Goal: Task Accomplishment & Management: Manage account settings

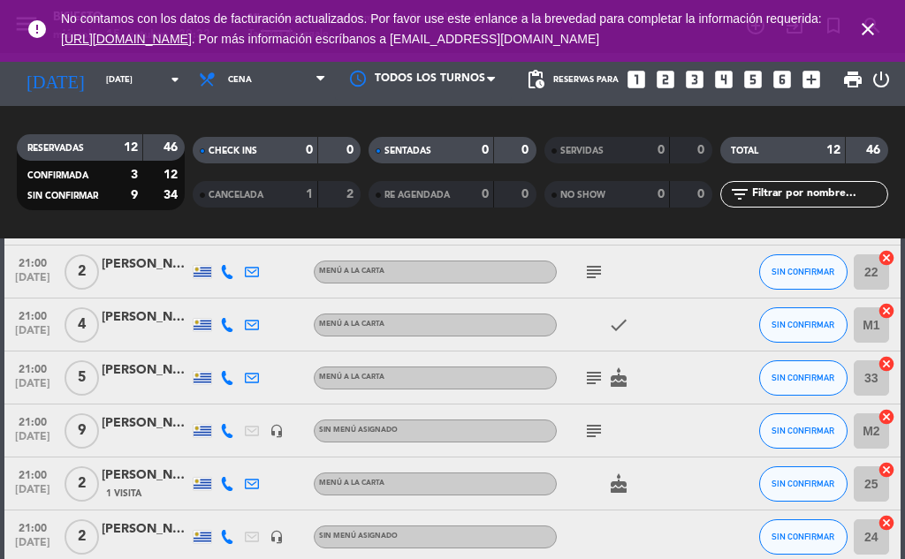
scroll to position [534, 0]
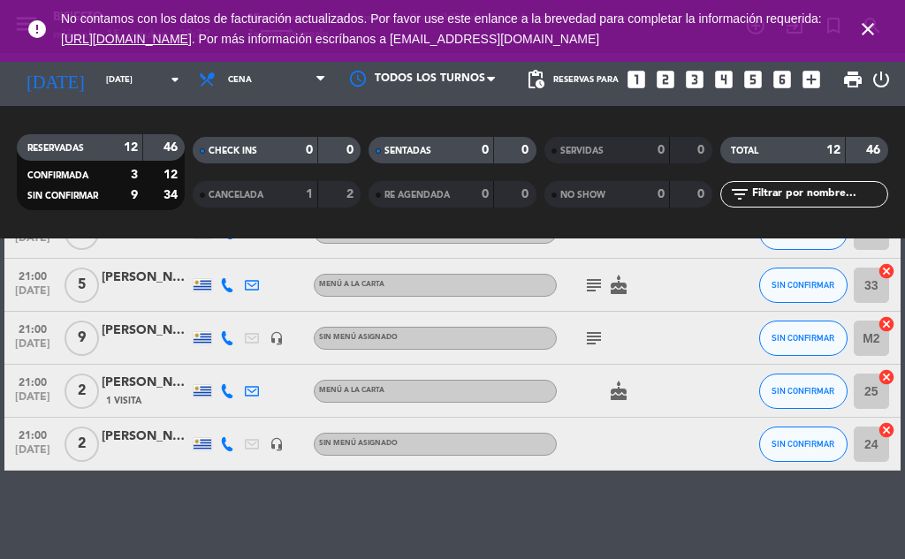
click at [584, 337] on icon "subject" at bounding box center [593, 338] width 21 height 21
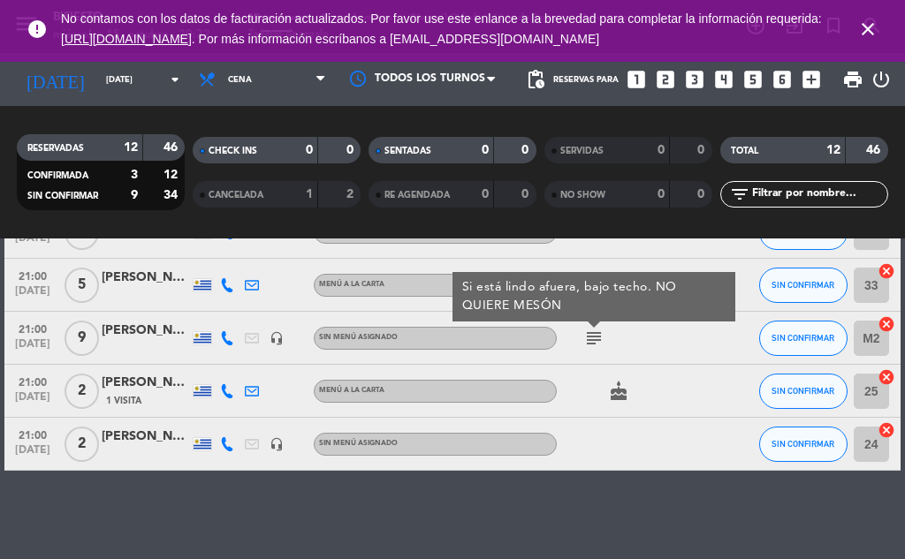
click at [626, 344] on div "subject Si está lindo afuera, bajo techo. NO QUIERE MESÓN" at bounding box center [631, 338] width 148 height 52
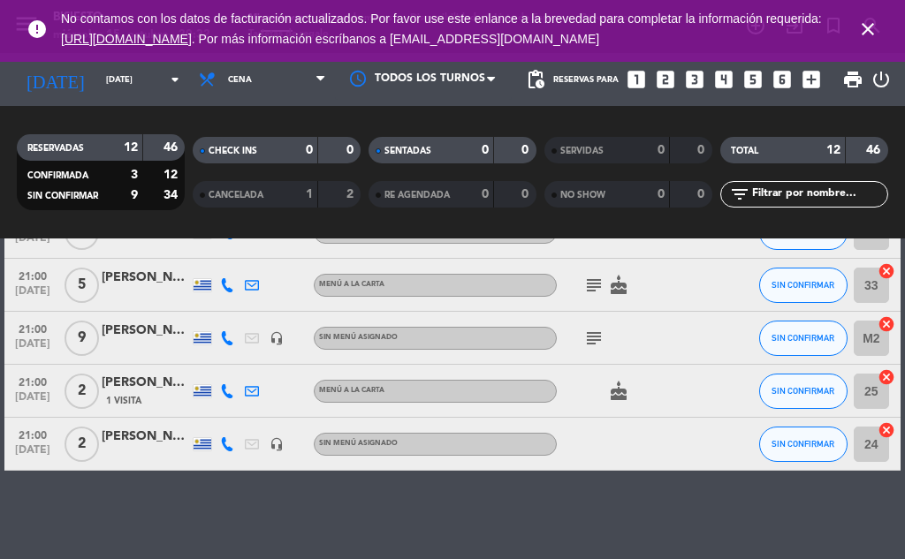
drag, startPoint x: 645, startPoint y: 336, endPoint x: 710, endPoint y: 349, distance: 66.7
click at [124, 362] on div "21:00 [DATE] 9 [PERSON_NAME] headset_mic Sin menú asignado subject SIN CONFIRMA…" at bounding box center [452, 338] width 896 height 53
click at [707, 332] on div at bounding box center [729, 338] width 48 height 52
click at [144, 322] on div "[PERSON_NAME]" at bounding box center [146, 331] width 88 height 20
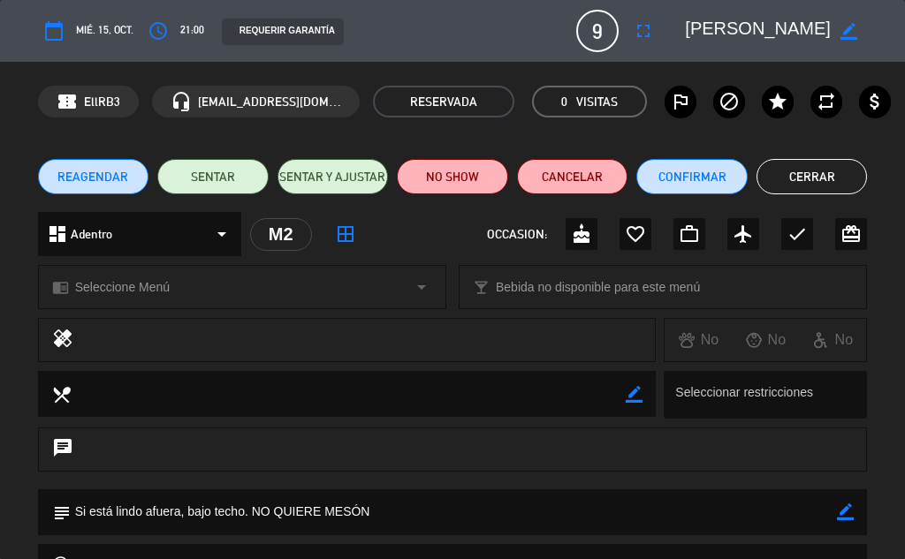
click at [783, 173] on button "Cerrar" at bounding box center [811, 176] width 111 height 35
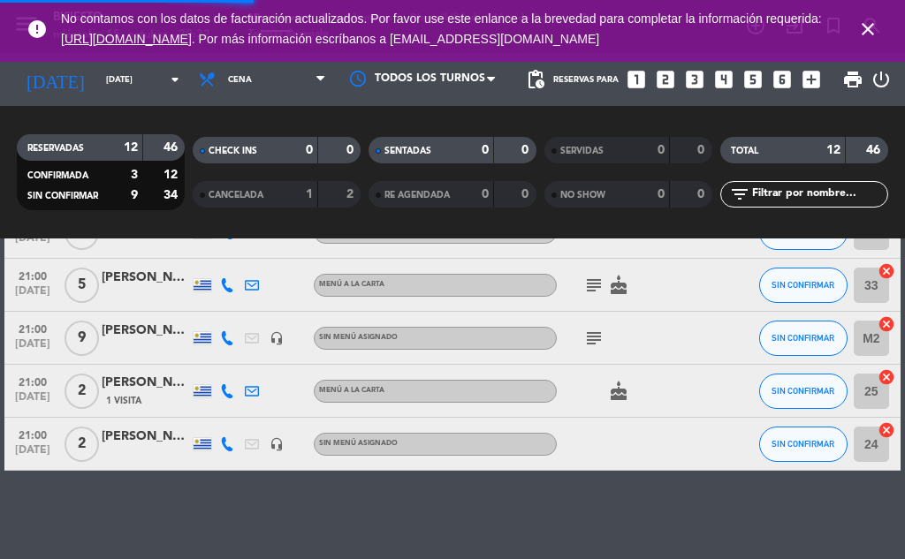
scroll to position [603, 0]
click at [124, 329] on div "[PERSON_NAME]" at bounding box center [146, 331] width 88 height 20
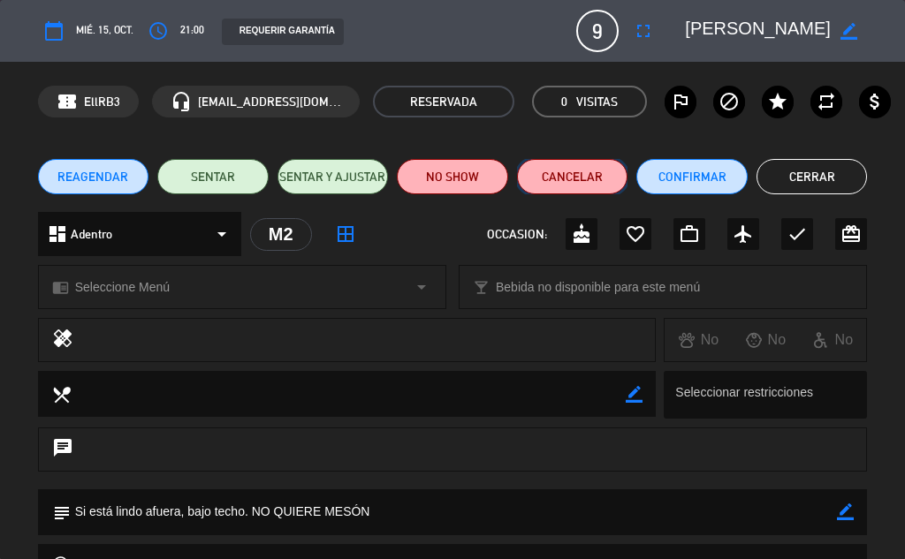
click at [607, 175] on button "Cancelar" at bounding box center [572, 176] width 111 height 35
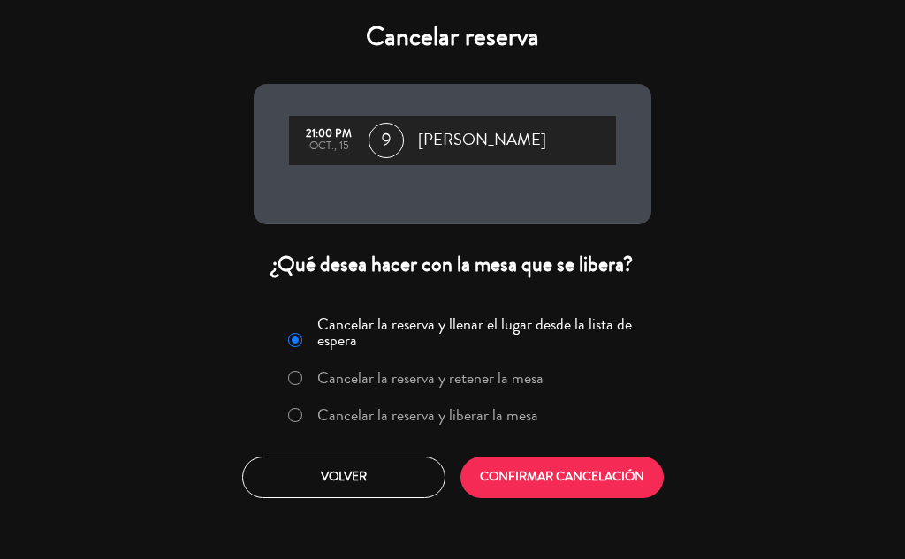
click at [382, 408] on label "Cancelar la reserva y liberar la mesa" at bounding box center [427, 415] width 221 height 16
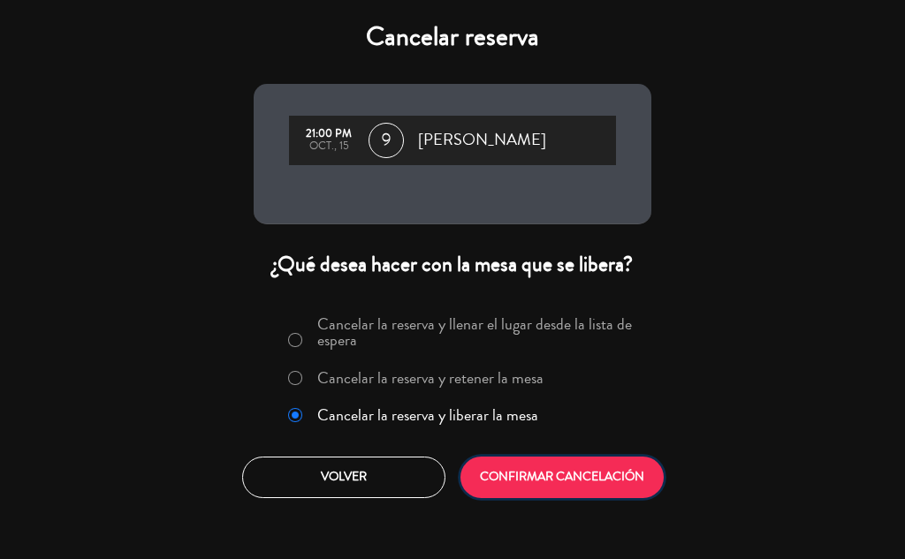
click at [562, 470] on button "CONFIRMAR CANCELACIÓN" at bounding box center [561, 478] width 203 height 42
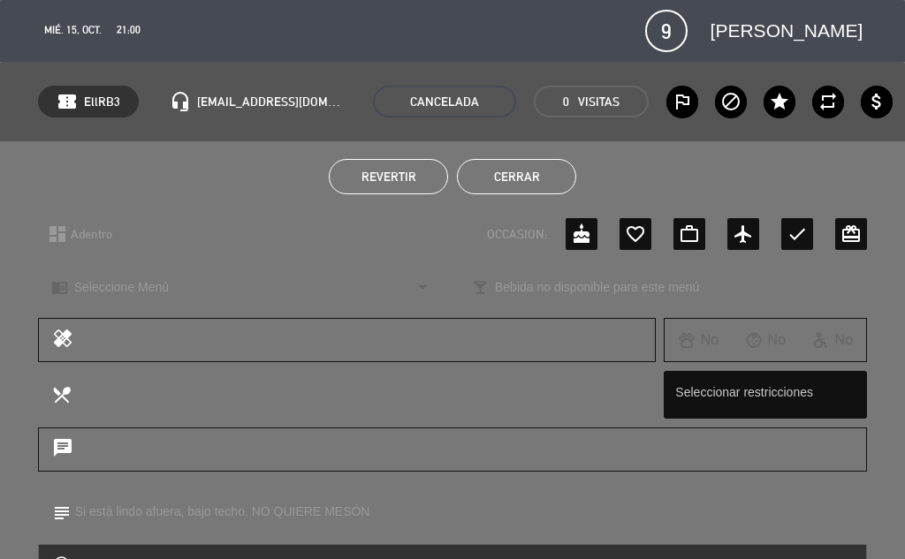
click at [477, 178] on button "Cerrar" at bounding box center [516, 176] width 119 height 35
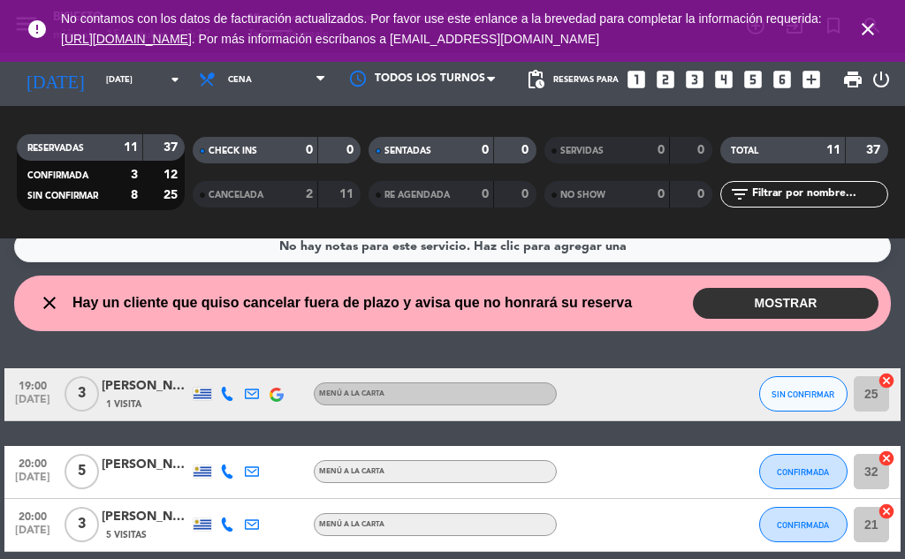
scroll to position [0, 0]
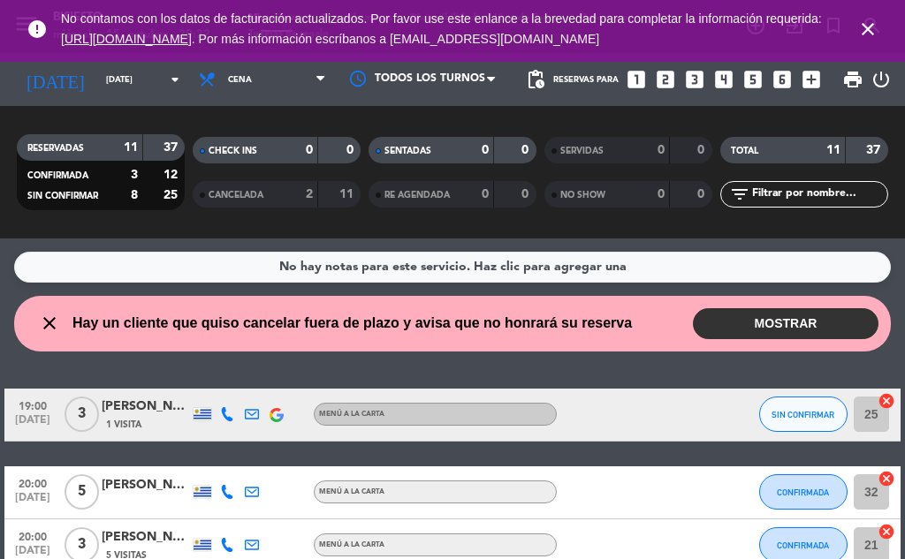
click at [816, 322] on button "MOSTRAR" at bounding box center [786, 323] width 186 height 31
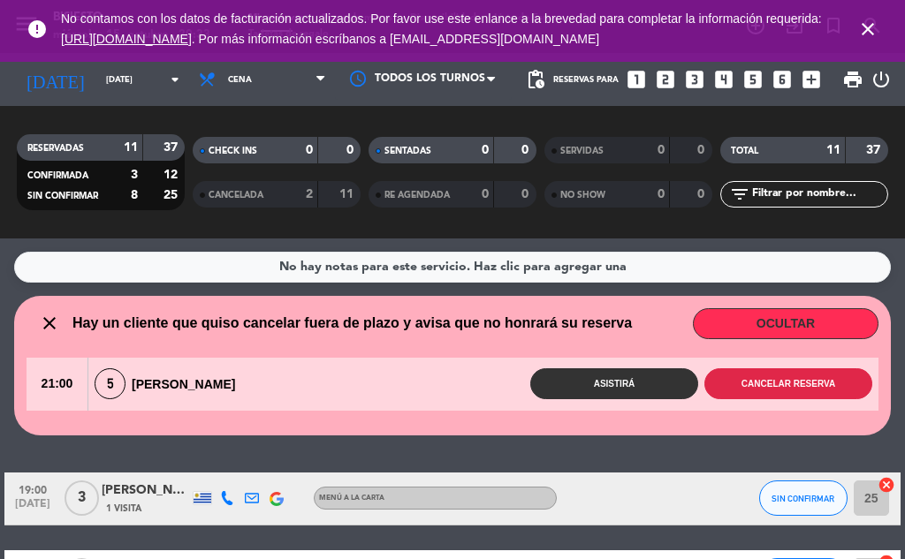
click at [743, 395] on button "Cancelar reserva" at bounding box center [788, 383] width 168 height 31
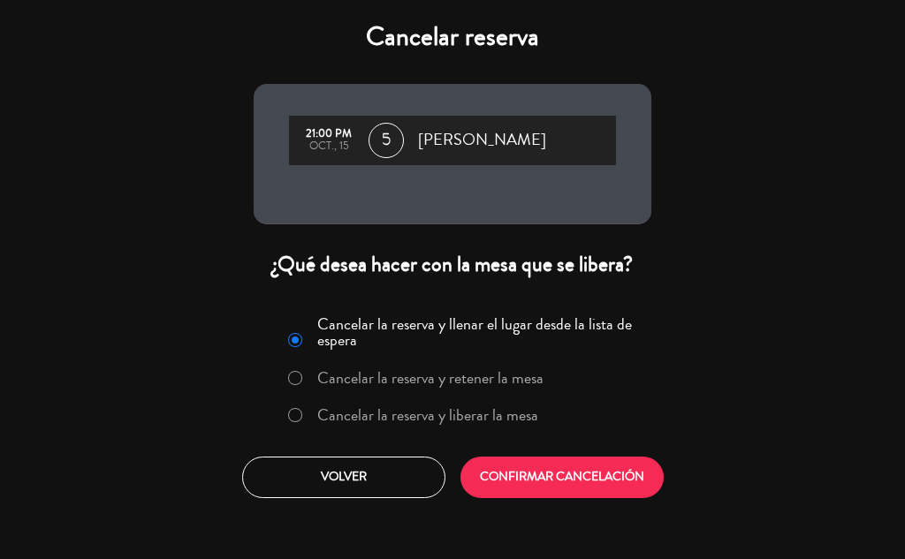
click at [415, 423] on label "Cancelar la reserva y liberar la mesa" at bounding box center [427, 415] width 221 height 16
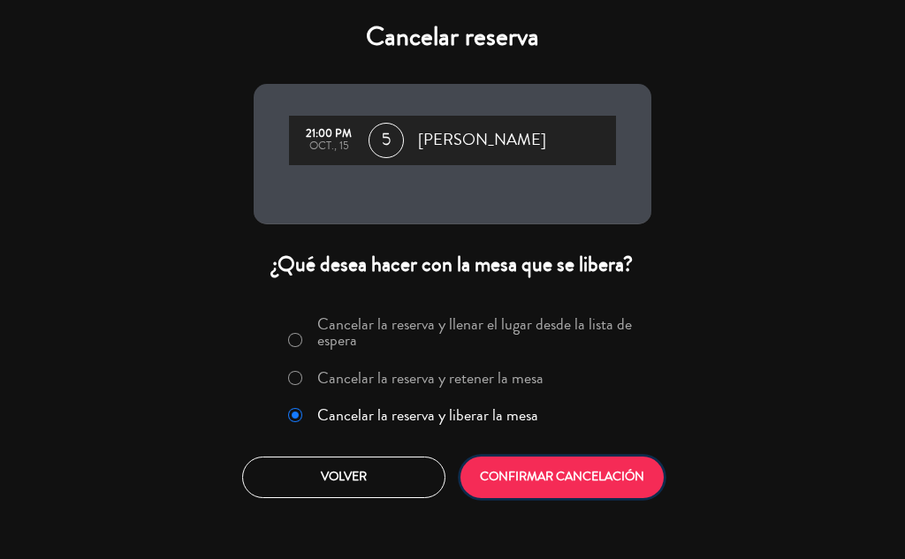
click at [557, 492] on button "CONFIRMAR CANCELACIÓN" at bounding box center [561, 478] width 203 height 42
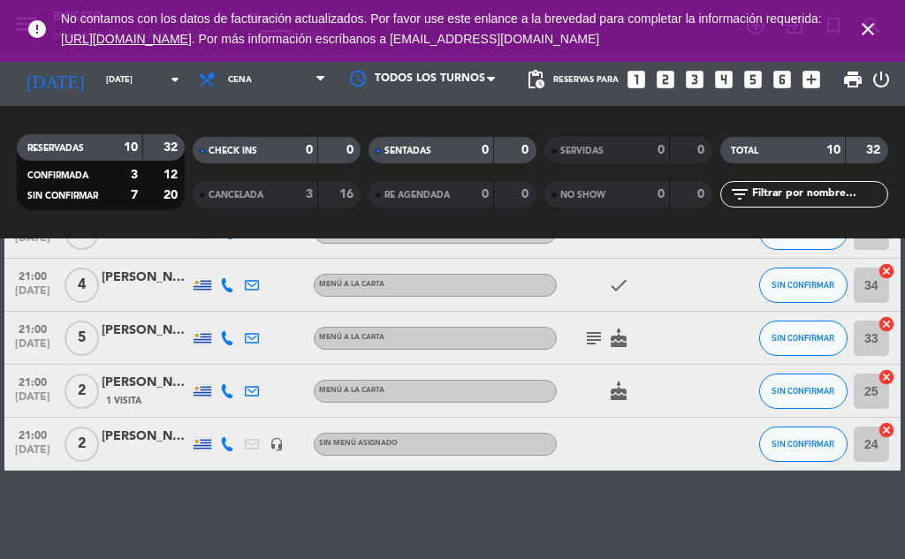
scroll to position [163, 0]
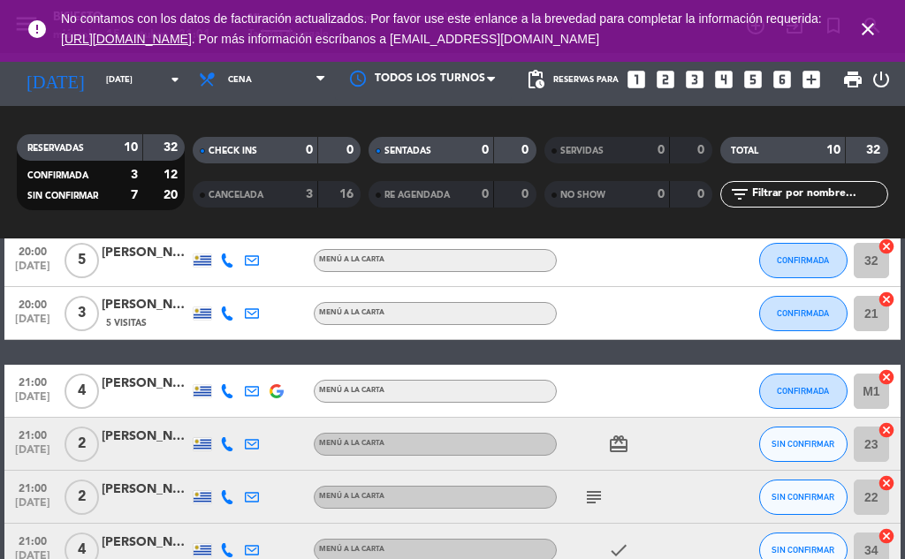
click at [38, 444] on span "[DATE]" at bounding box center [33, 454] width 44 height 20
click at [625, 444] on icon "card_giftcard" at bounding box center [618, 444] width 21 height 21
click at [694, 405] on div at bounding box center [631, 391] width 148 height 52
